Goal: Information Seeking & Learning: Check status

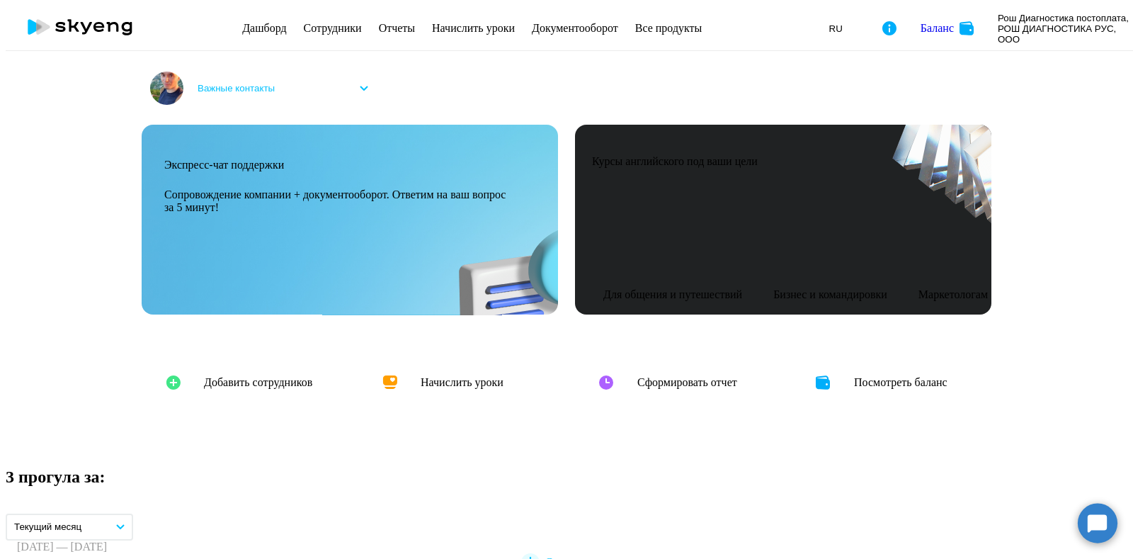
select select "30"
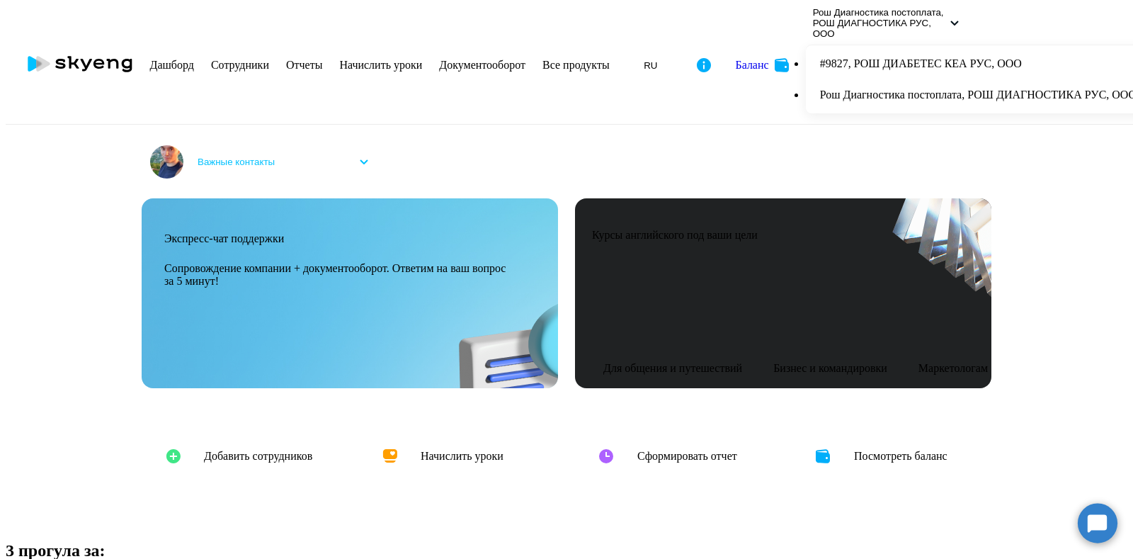
click at [322, 59] on link "Отчеты" at bounding box center [304, 65] width 36 height 12
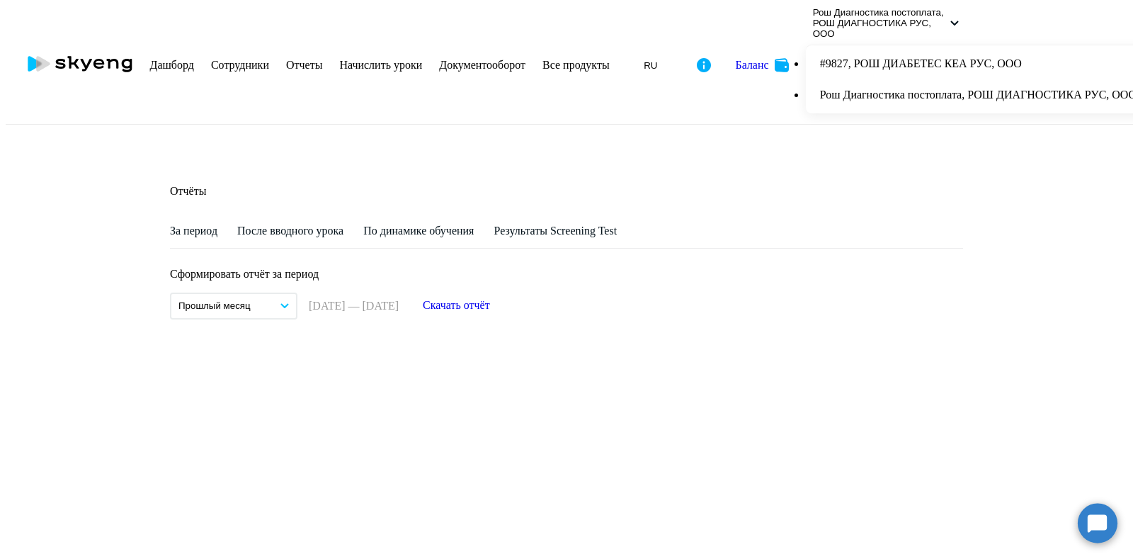
click at [457, 224] on div "По динамике обучения" at bounding box center [418, 230] width 110 height 13
click at [184, 353] on link "июль" at bounding box center [233, 359] width 127 height 13
